Goal: Transaction & Acquisition: Purchase product/service

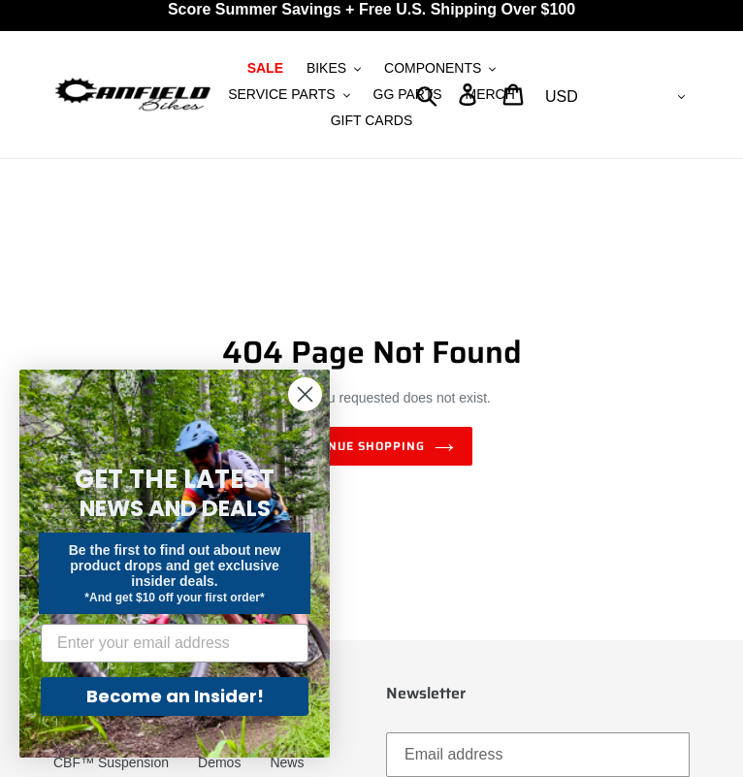
scroll to position [13, 0]
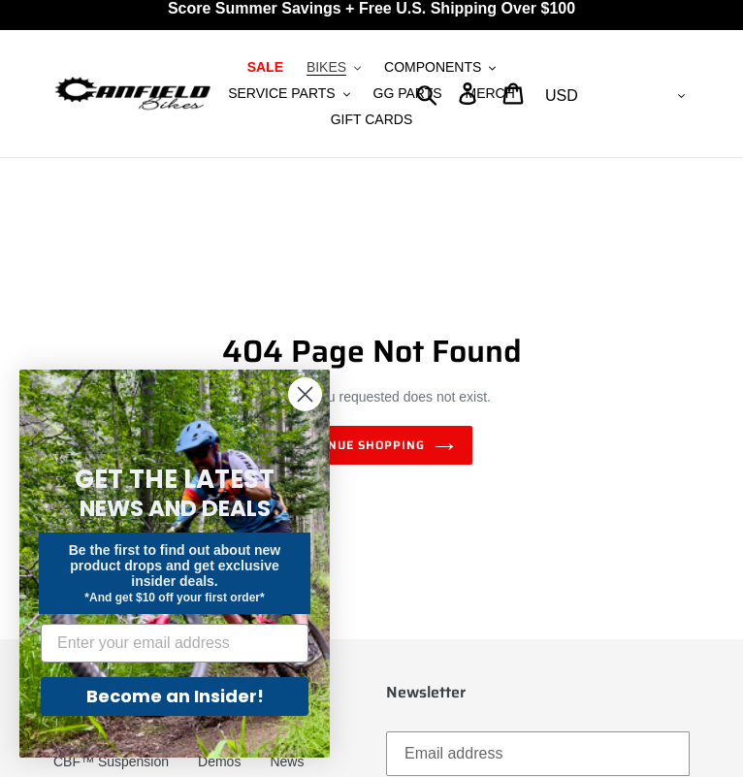
click at [329, 76] on span "BIKES" at bounding box center [327, 67] width 40 height 16
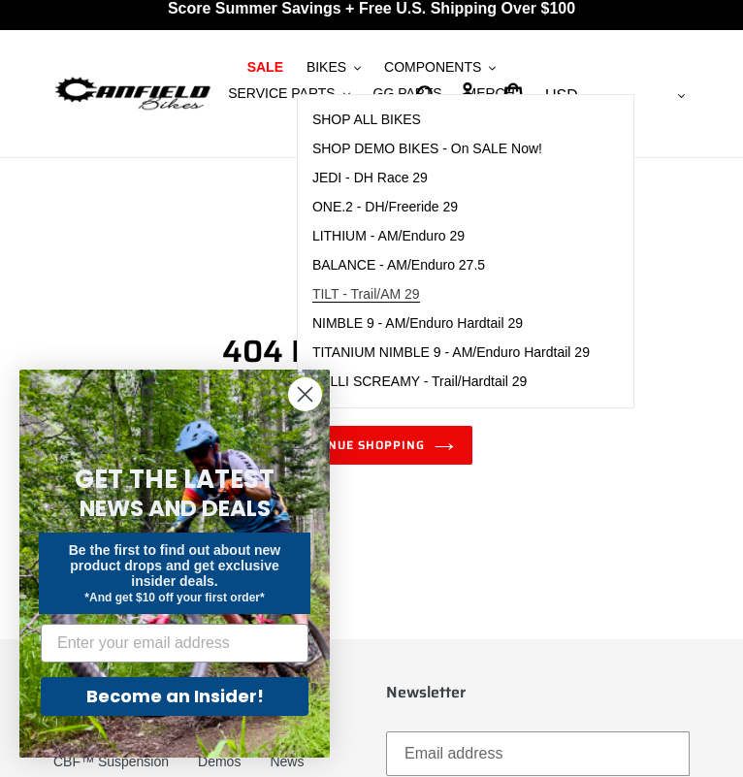
click at [393, 304] on link "TILT - Trail/AM 29" at bounding box center [451, 294] width 307 height 29
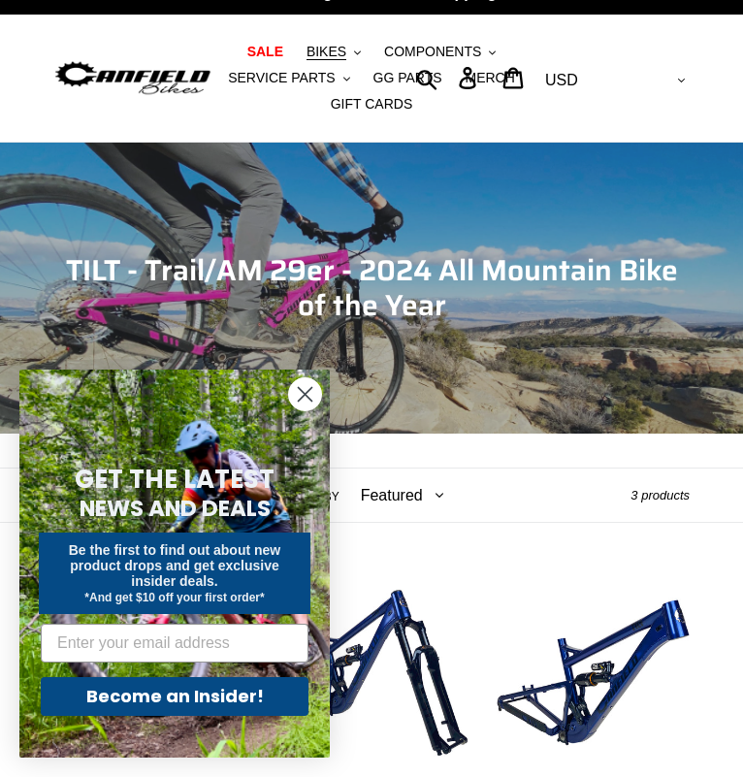
scroll to position [36, 0]
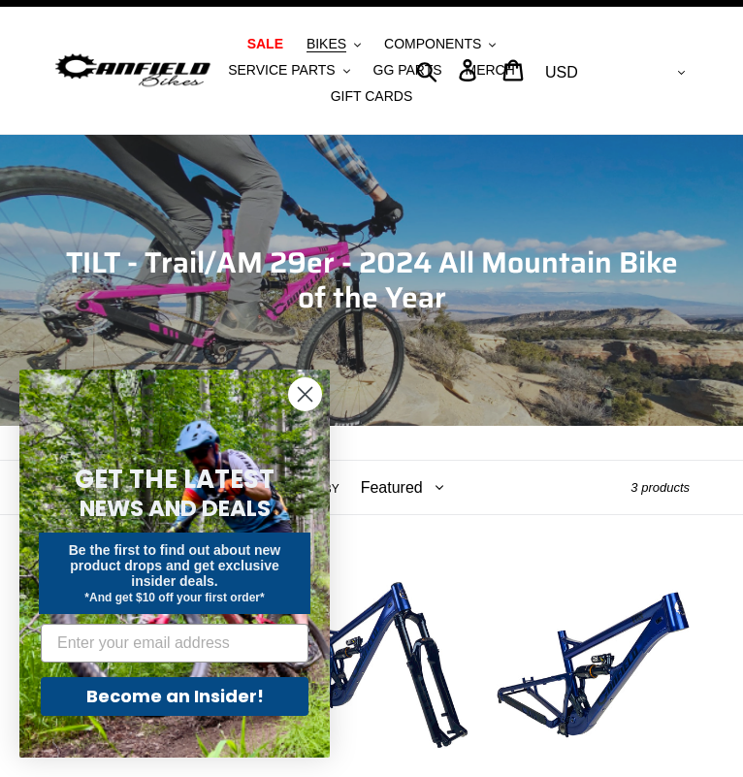
click at [308, 399] on icon "Close dialog" at bounding box center [306, 395] width 14 height 14
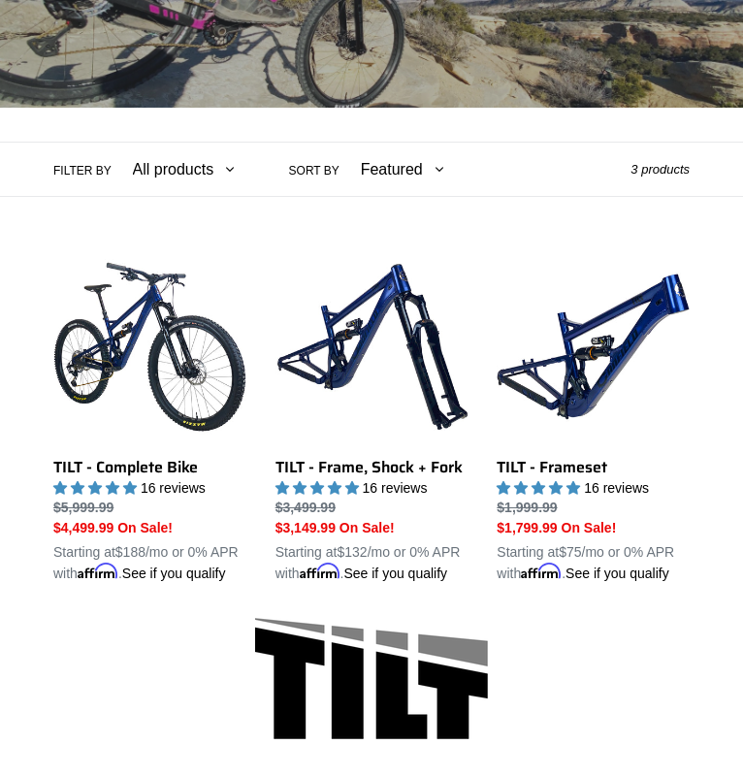
scroll to position [363, 0]
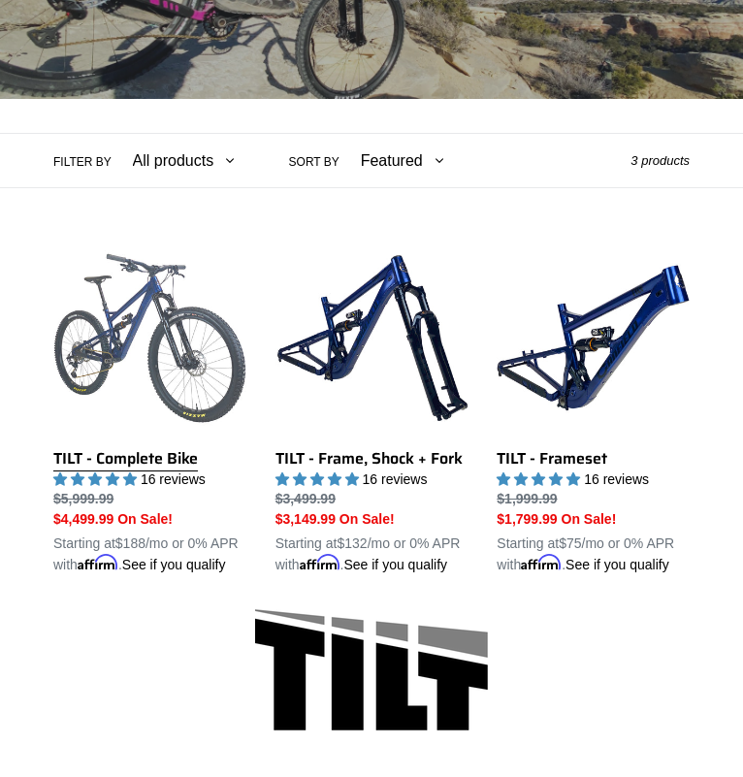
click at [216, 416] on link "TILT - Complete Bike" at bounding box center [149, 409] width 193 height 334
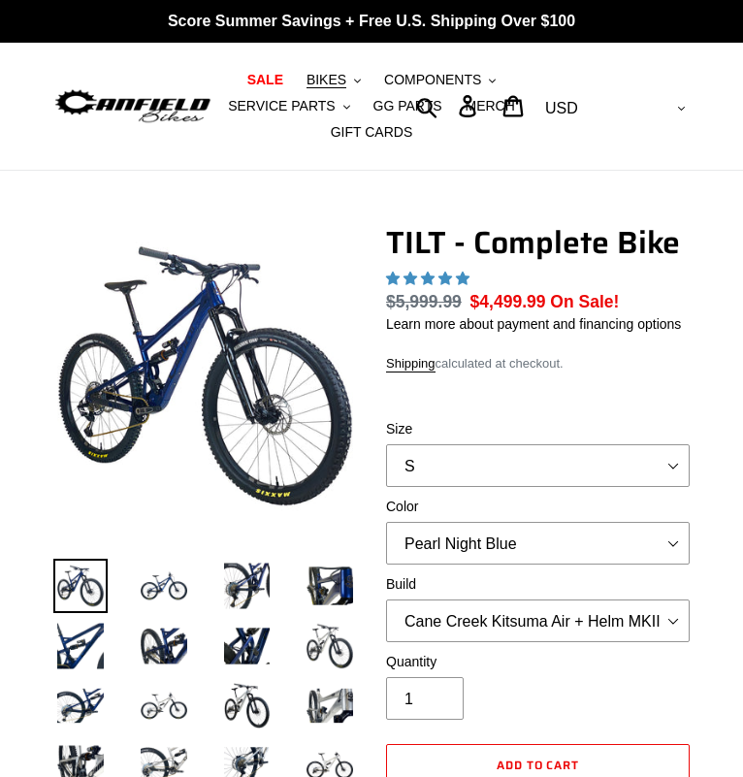
select select "highest-rating"
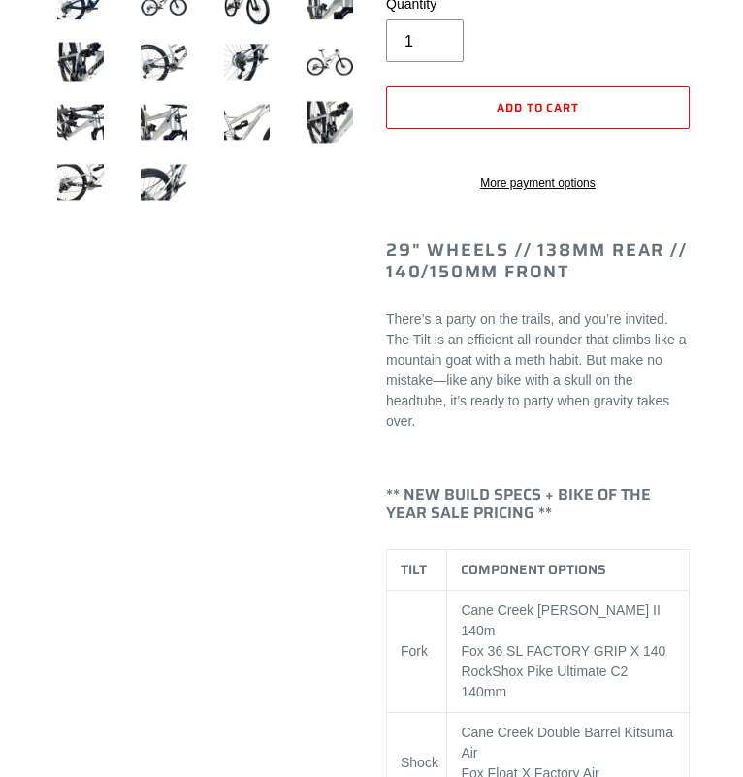
scroll to position [719, 0]
